Goal: Information Seeking & Learning: Learn about a topic

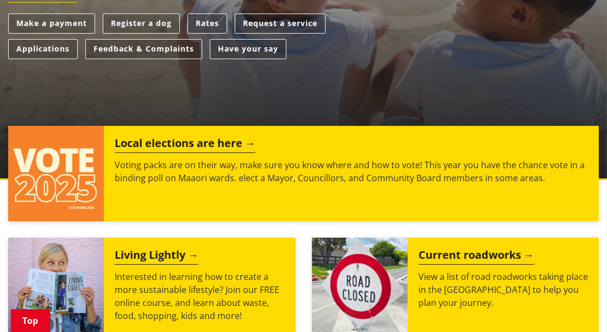
scroll to position [328, 0]
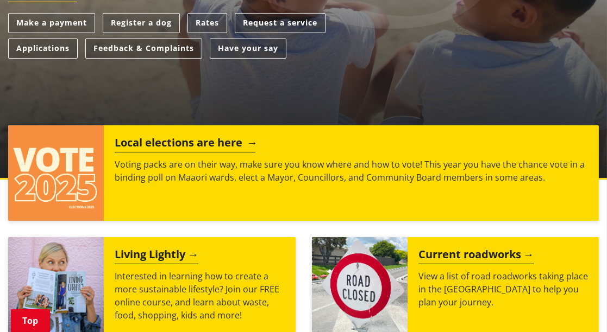
click at [185, 142] on h2 "Local elections are here" at bounding box center [185, 144] width 141 height 16
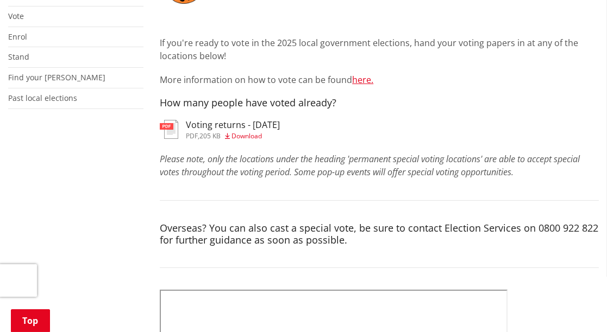
scroll to position [275, 0]
click at [229, 123] on h3 "Voting returns - 7/10/2025" at bounding box center [233, 125] width 94 height 10
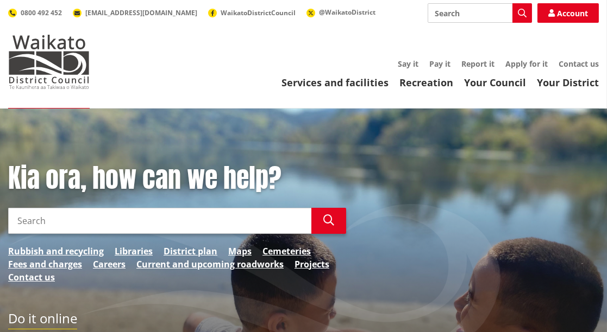
click at [465, 147] on div "Kia ora, how can we help? Search Search Rubbish and recycling Libraries Distric…" at bounding box center [303, 308] width 607 height 399
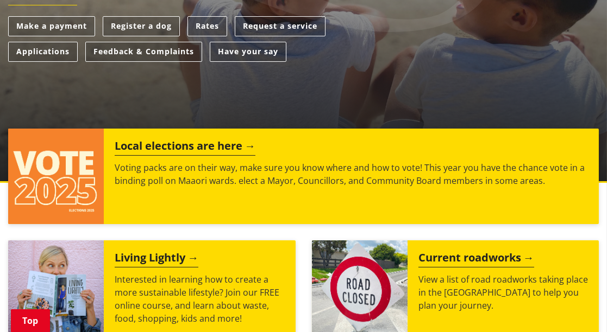
scroll to position [348, 0]
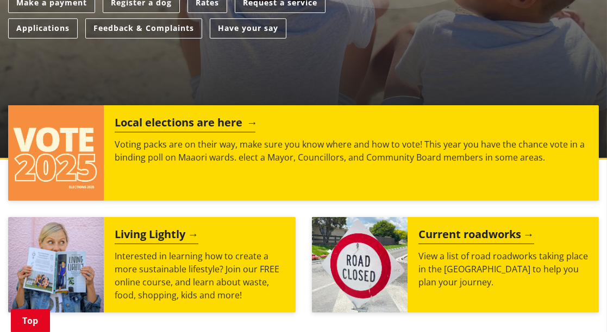
click at [211, 122] on h2 "Local elections are here" at bounding box center [185, 124] width 141 height 16
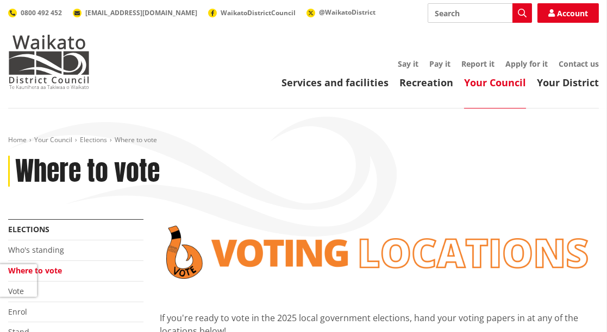
click at [411, 173] on div "Where to vote" at bounding box center [303, 172] width 590 height 32
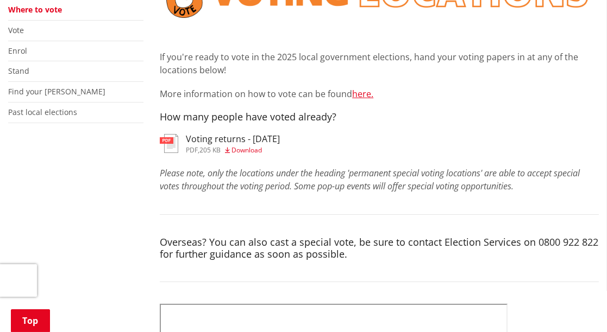
scroll to position [282, 0]
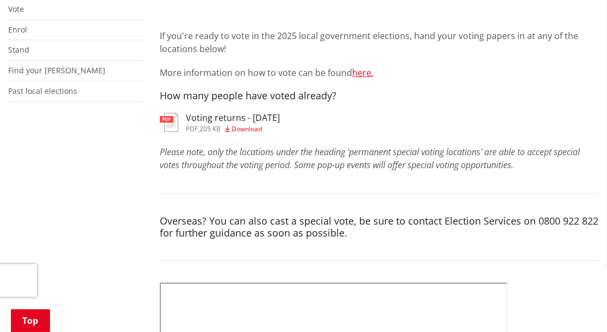
click at [48, 84] on li "Past local elections" at bounding box center [75, 91] width 135 height 21
click at [48, 92] on link "Past local elections" at bounding box center [42, 91] width 69 height 10
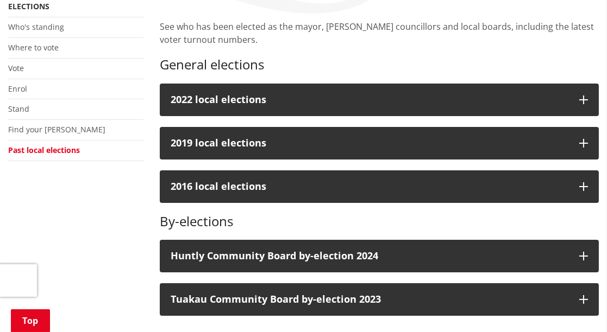
scroll to position [210, 0]
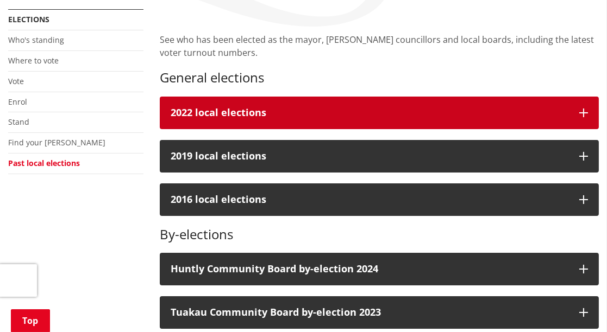
click at [571, 112] on button "2022 local elections" at bounding box center [379, 113] width 439 height 33
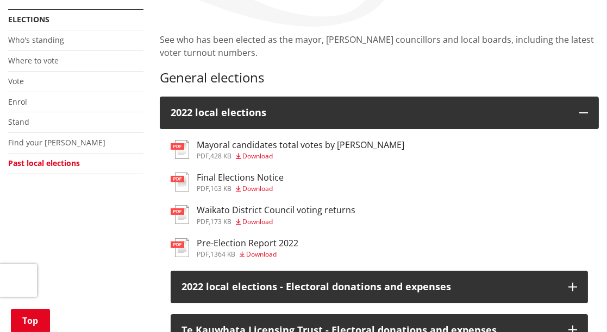
click at [275, 207] on h3 "Waikato District Council voting returns" at bounding box center [276, 210] width 159 height 10
